Goal: Information Seeking & Learning: Understand process/instructions

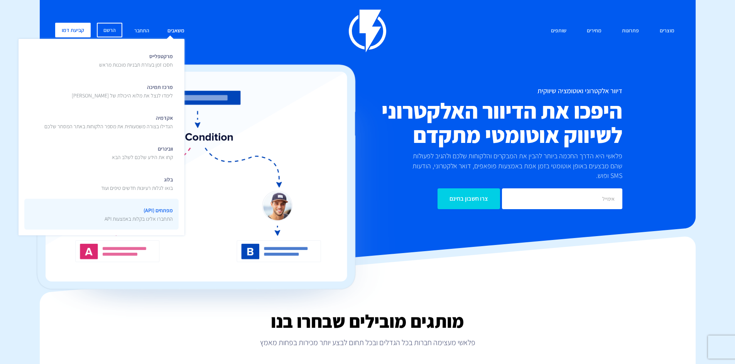
click at [135, 216] on p "התחברו אלינו בקלות באמצעות API" at bounding box center [139, 219] width 68 height 8
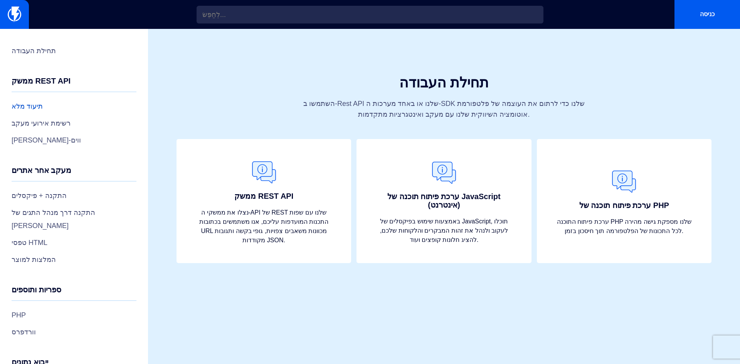
click at [27, 103] on font "תיעוד מלא" at bounding box center [27, 107] width 31 height 8
